Goal: Task Accomplishment & Management: Manage account settings

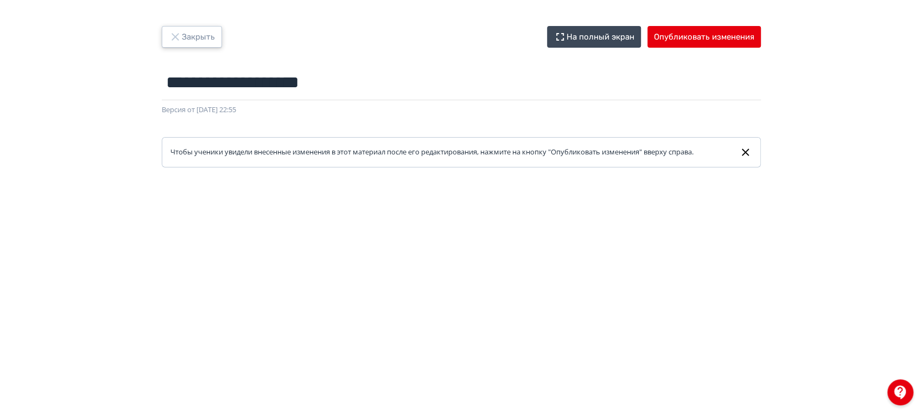
click at [194, 30] on button "Закрыть" at bounding box center [192, 37] width 60 height 22
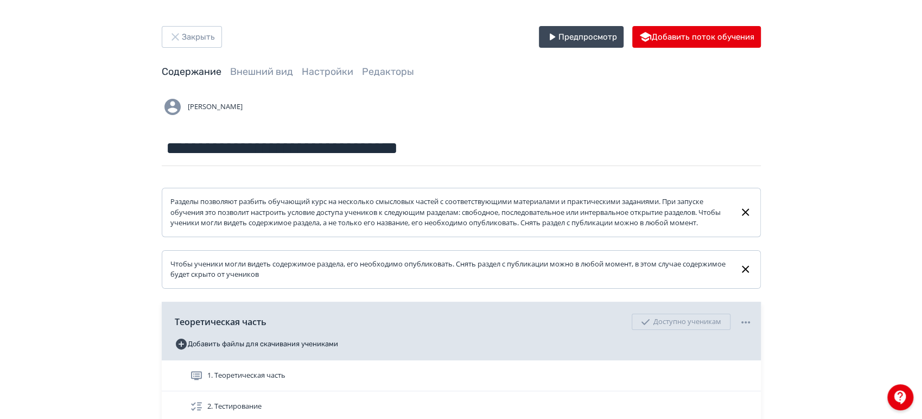
click at [205, 49] on div "**********" at bounding box center [461, 285] width 651 height 519
click at [200, 39] on button "Закрыть" at bounding box center [192, 37] width 60 height 22
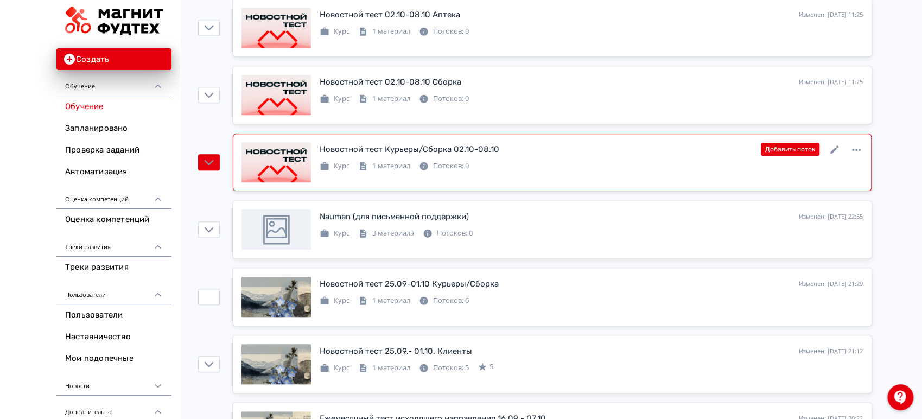
scroll to position [542, 0]
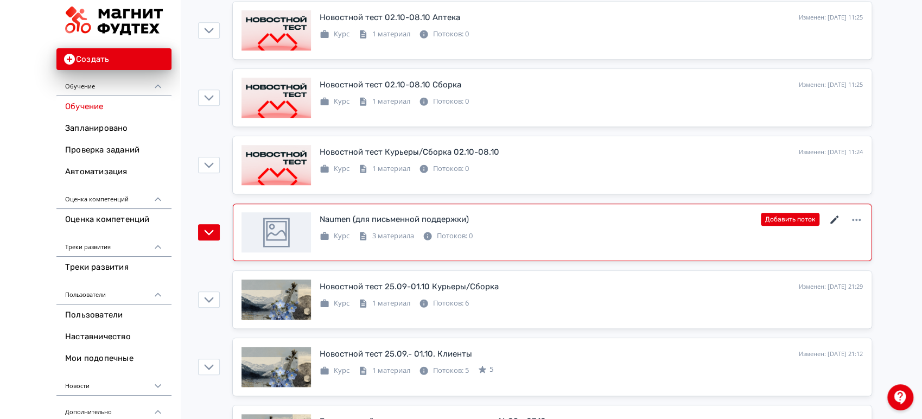
click at [831, 216] on icon at bounding box center [834, 219] width 13 height 13
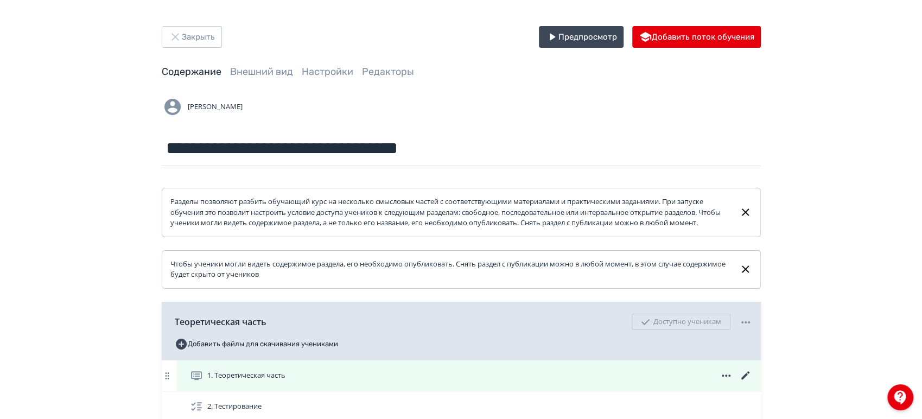
click at [744, 379] on icon at bounding box center [744, 375] width 8 height 8
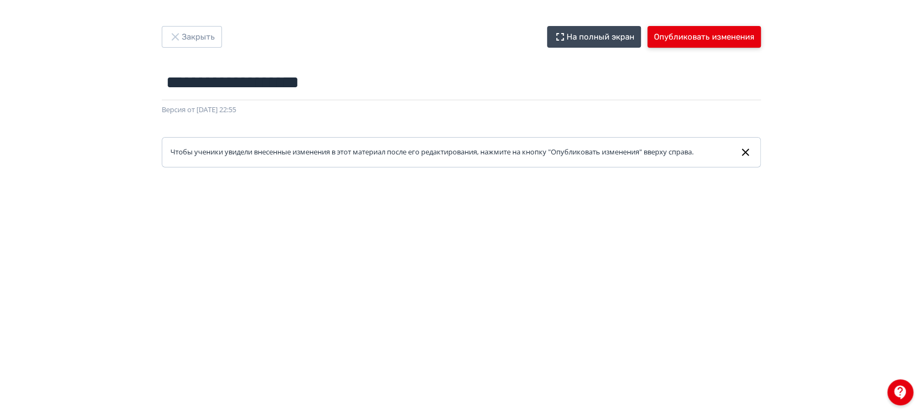
click at [668, 39] on button "Опубликовать изменения" at bounding box center [703, 37] width 113 height 22
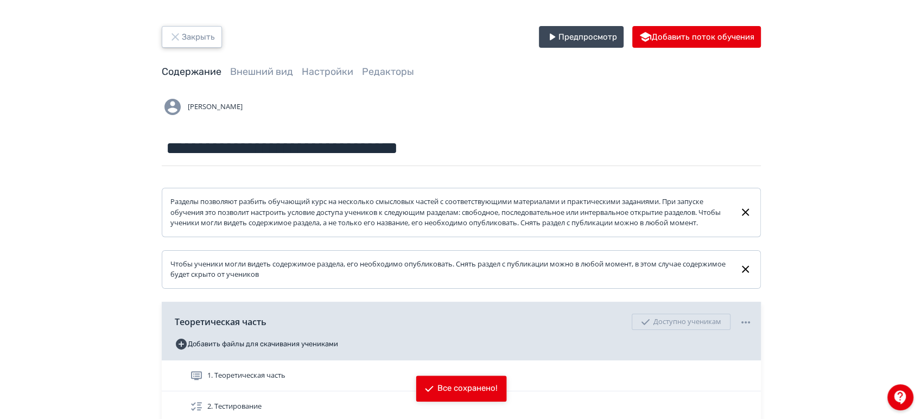
click at [177, 27] on button "Закрыть" at bounding box center [192, 37] width 60 height 22
